Goal: Communication & Community: Answer question/provide support

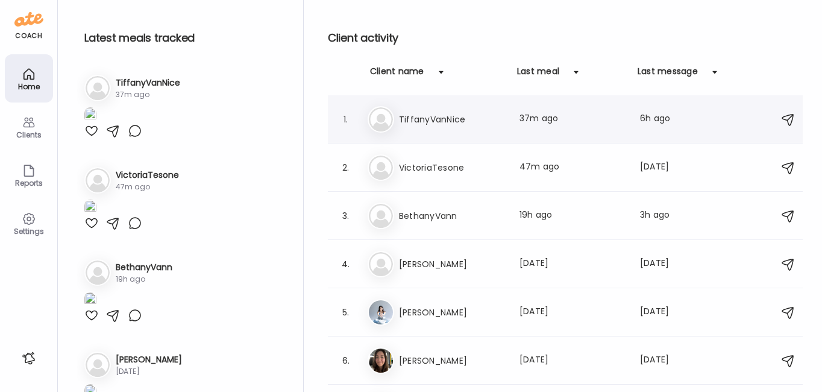
click at [429, 122] on h3 "TiffanyVanNice" at bounding box center [452, 119] width 106 height 14
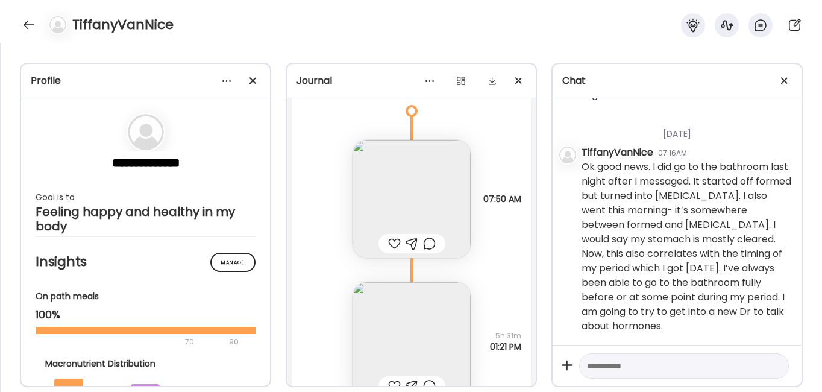
scroll to position [16476, 0]
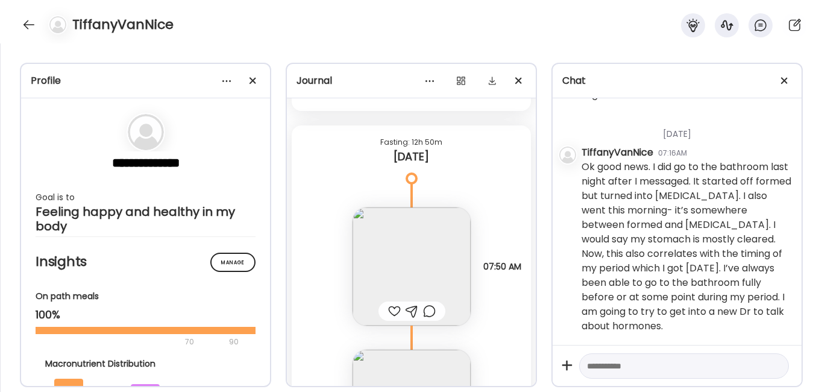
click at [622, 368] on textarea at bounding box center [673, 365] width 172 height 14
type textarea "**********"
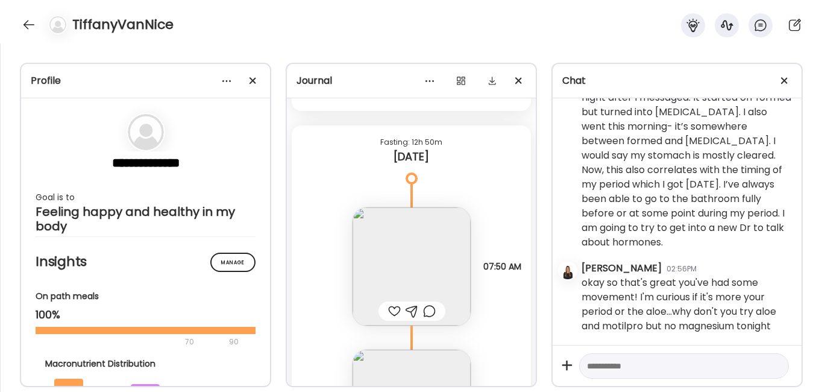
scroll to position [8861, 0]
click at [389, 308] on div at bounding box center [394, 311] width 13 height 14
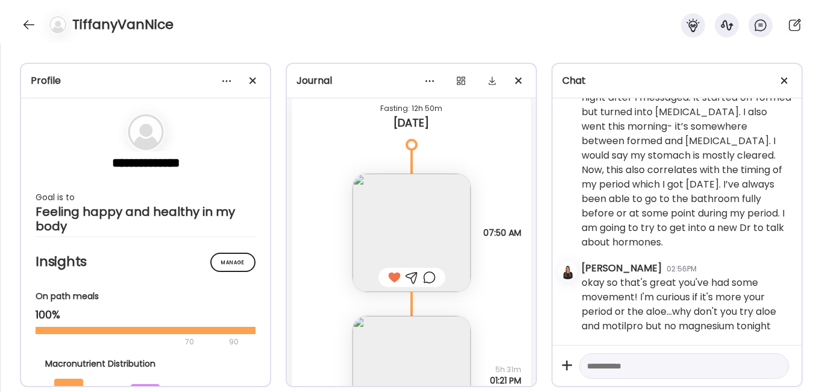
scroll to position [16659, 0]
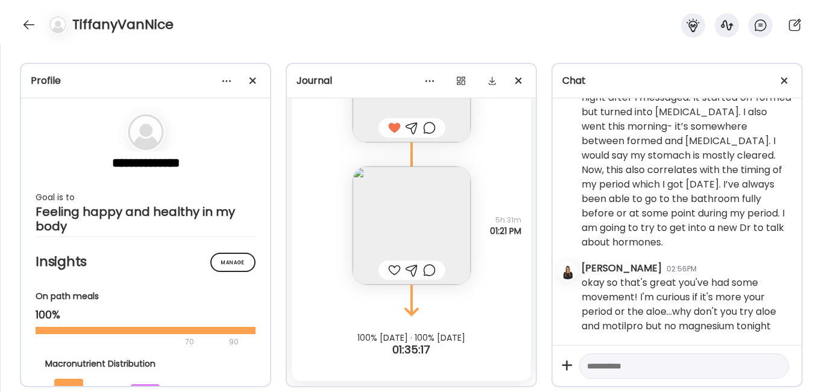
click at [396, 235] on img at bounding box center [411, 225] width 118 height 118
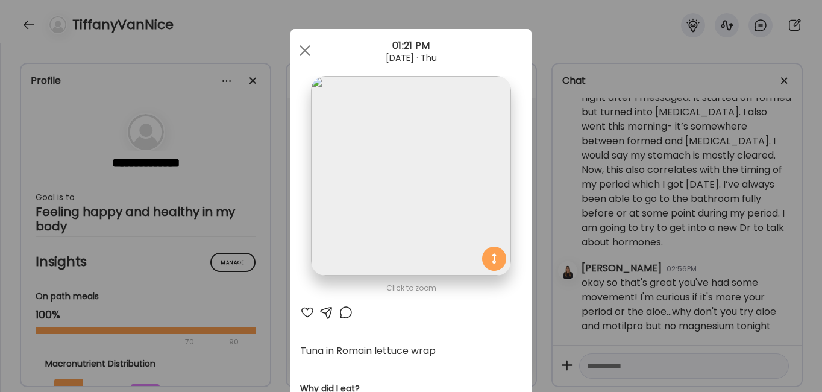
click at [301, 314] on div at bounding box center [307, 312] width 14 height 14
click at [299, 55] on div at bounding box center [305, 51] width 24 height 24
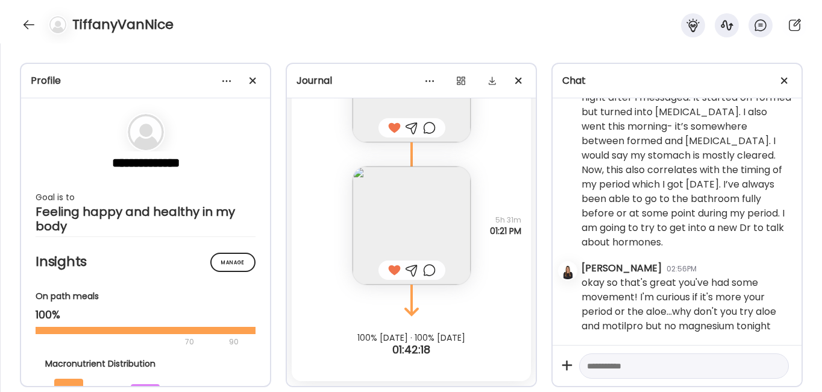
click at [629, 368] on textarea at bounding box center [673, 365] width 172 height 14
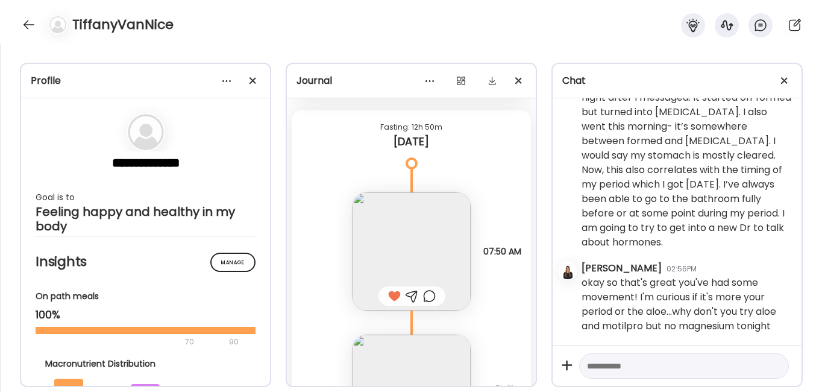
scroll to position [16313, 0]
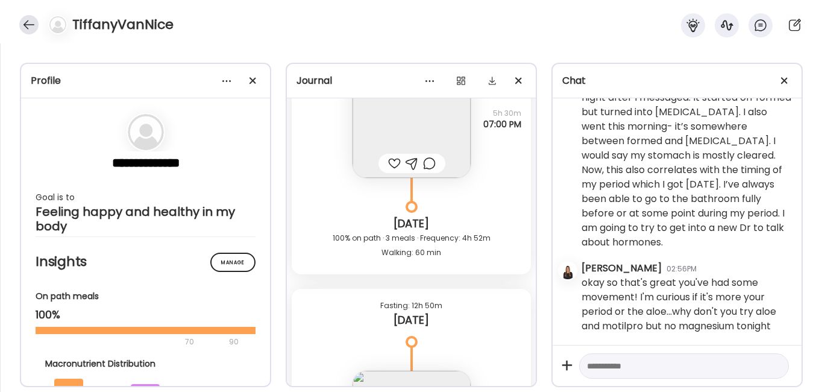
click at [27, 23] on div at bounding box center [28, 24] width 19 height 19
